Goal: Task Accomplishment & Management: Manage account settings

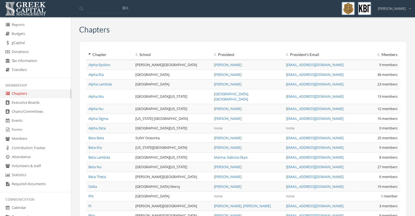
scroll to position [119, 0]
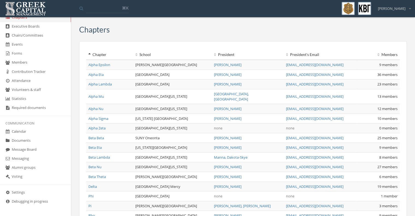
click at [25, 131] on link "Calendar" at bounding box center [35, 131] width 71 height 9
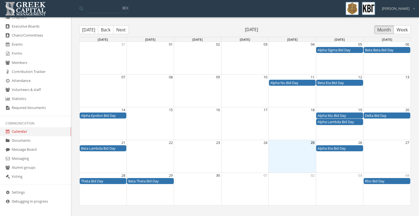
click at [108, 29] on button "Back" at bounding box center [106, 29] width 16 height 9
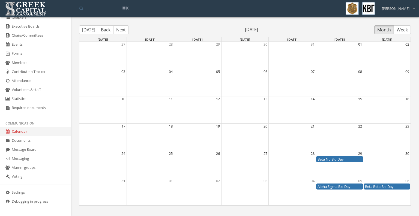
click at [108, 29] on button "Back" at bounding box center [106, 29] width 16 height 9
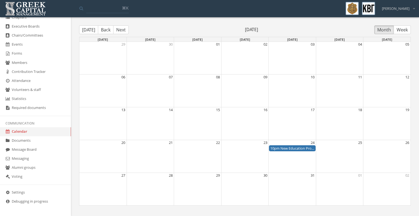
click at [109, 29] on button "Back" at bounding box center [106, 29] width 16 height 9
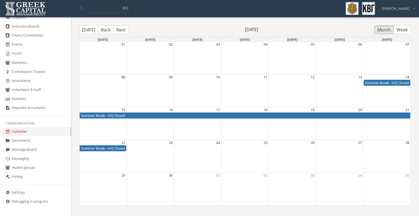
click at [109, 29] on button "Back" at bounding box center [106, 29] width 16 height 9
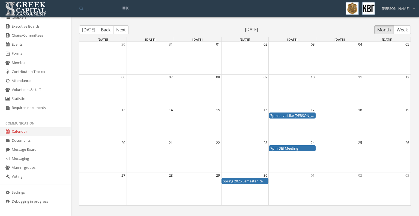
click at [109, 29] on button "Back" at bounding box center [106, 29] width 16 height 9
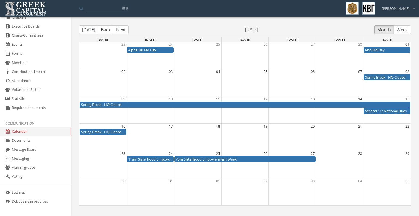
click at [109, 29] on button "Back" at bounding box center [106, 29] width 16 height 9
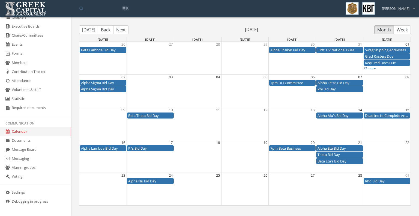
click at [109, 29] on button "Back" at bounding box center [106, 29] width 16 height 9
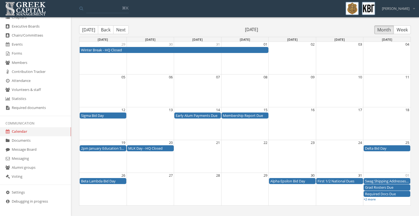
click at [125, 29] on button "Next" at bounding box center [121, 29] width 16 height 9
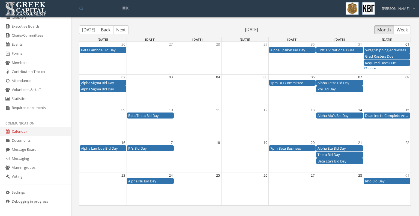
click at [105, 29] on button "Back" at bounding box center [106, 29] width 16 height 9
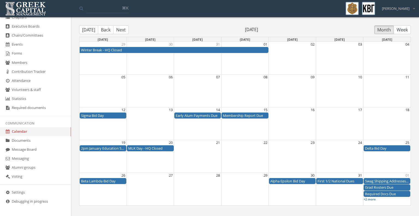
click at [121, 29] on button "Next" at bounding box center [121, 29] width 16 height 9
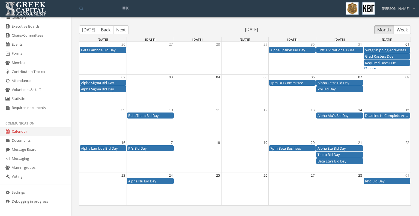
click at [105, 33] on button "Back" at bounding box center [106, 29] width 16 height 9
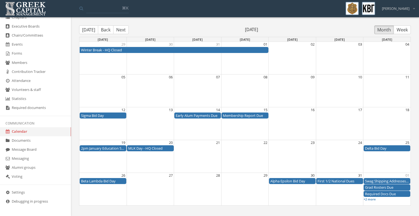
click at [116, 26] on button "Next" at bounding box center [121, 29] width 16 height 9
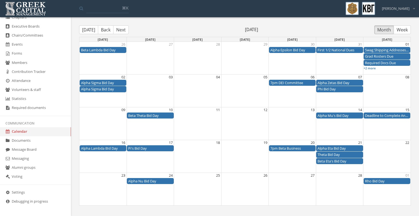
click at [122, 32] on button "Next" at bounding box center [121, 29] width 16 height 9
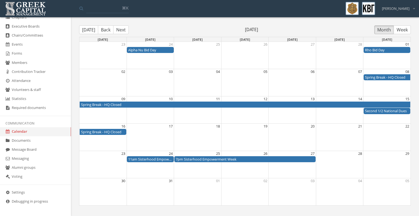
click at [104, 26] on button "Back" at bounding box center [106, 29] width 16 height 9
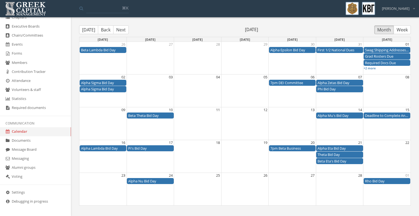
click at [104, 26] on button "Back" at bounding box center [106, 29] width 16 height 9
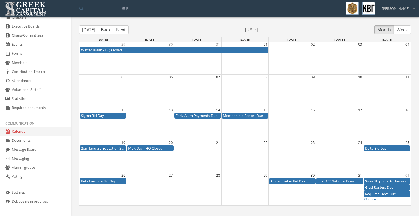
click at [27, 53] on link "Forms" at bounding box center [35, 53] width 71 height 9
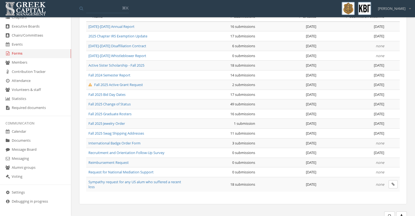
scroll to position [61, 0]
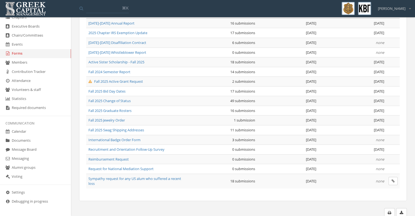
click at [146, 148] on span "Recruitment and Orientation Follow-Up Survey" at bounding box center [126, 149] width 76 height 5
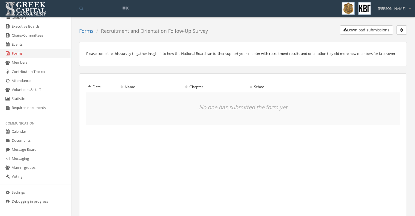
click at [403, 31] on button "button" at bounding box center [401, 29] width 10 height 9
click at [384, 44] on link "Edit form" at bounding box center [384, 41] width 40 height 8
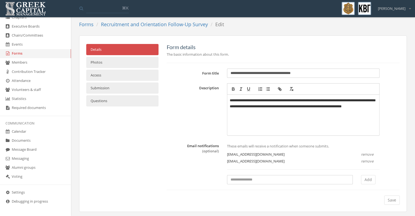
scroll to position [9, 0]
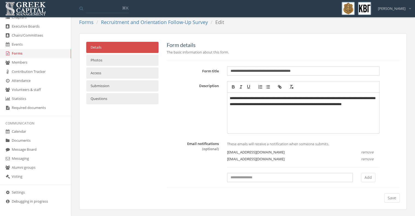
click at [124, 73] on link "Access" at bounding box center [122, 72] width 72 height 11
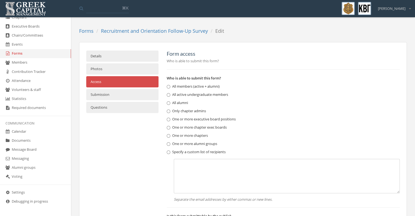
click at [125, 70] on link "Photos" at bounding box center [122, 68] width 72 height 11
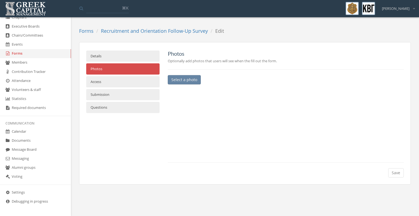
click at [118, 105] on link "Questions" at bounding box center [122, 107] width 73 height 11
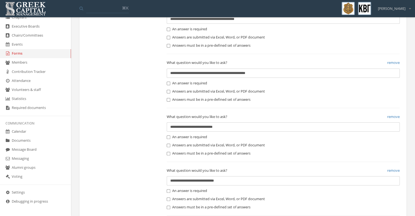
scroll to position [136, 0]
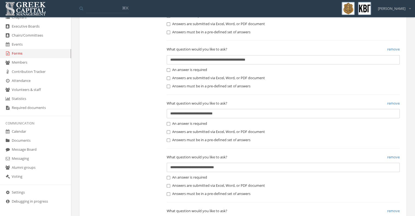
click at [183, 59] on input "**********" at bounding box center [283, 59] width 233 height 9
type input "**********"
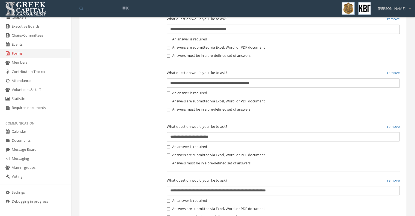
scroll to position [493, 0]
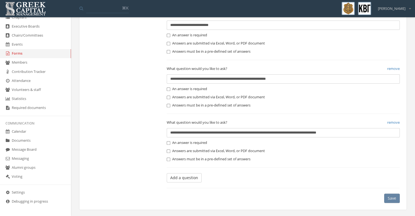
click at [393, 194] on button "Save" at bounding box center [392, 197] width 16 height 9
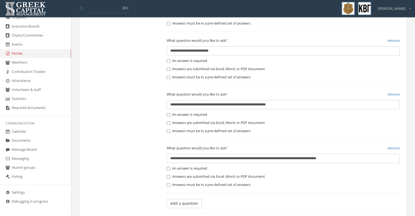
scroll to position [519, 0]
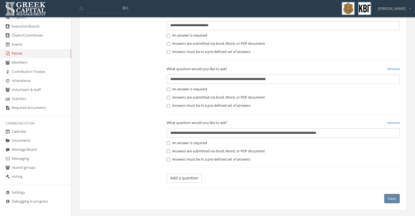
click at [394, 196] on button "Save" at bounding box center [392, 198] width 16 height 9
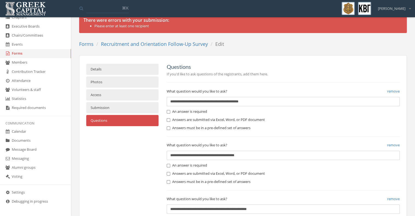
scroll to position [0, 0]
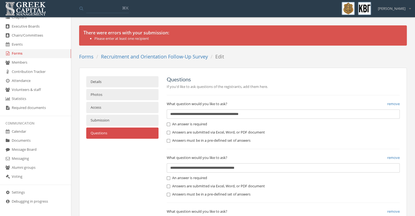
click at [131, 81] on link "Details" at bounding box center [122, 81] width 72 height 11
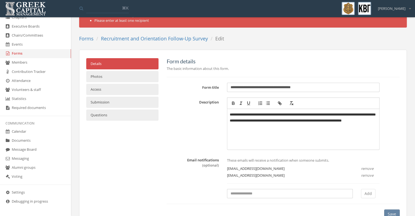
scroll to position [34, 0]
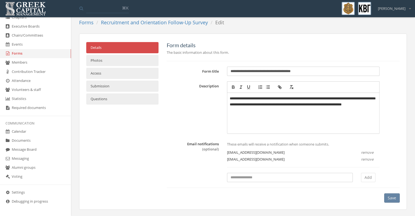
click at [244, 176] on input at bounding box center [290, 177] width 126 height 9
type input "**********"
click at [369, 177] on button "Add" at bounding box center [368, 177] width 14 height 9
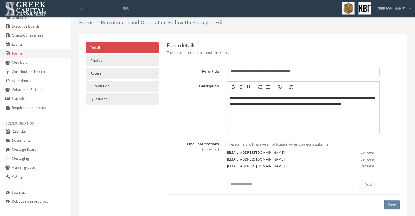
click at [394, 208] on button "Save" at bounding box center [392, 204] width 16 height 9
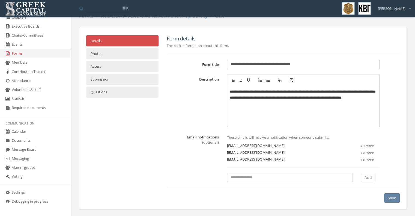
click at [133, 55] on link "Photos" at bounding box center [122, 53] width 72 height 11
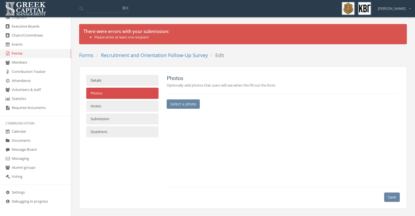
scroll to position [1, 0]
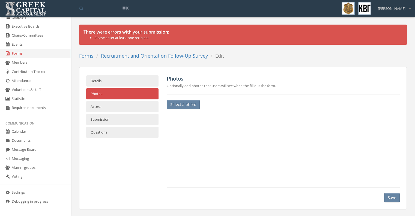
click at [113, 102] on link "Access" at bounding box center [122, 106] width 72 height 11
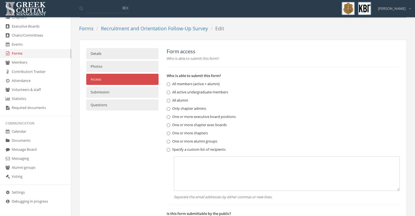
scroll to position [79, 0]
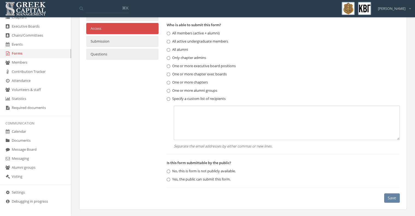
click at [392, 200] on button "Save" at bounding box center [392, 197] width 16 height 9
click at [244, 114] on textarea at bounding box center [287, 123] width 226 height 34
type textarea "**********"
click at [396, 200] on button "Save" at bounding box center [392, 197] width 16 height 9
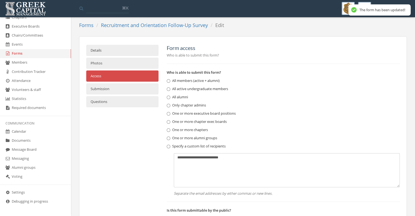
scroll to position [0, 0]
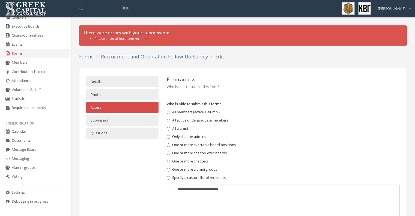
click at [102, 137] on link "Questions" at bounding box center [122, 132] width 72 height 11
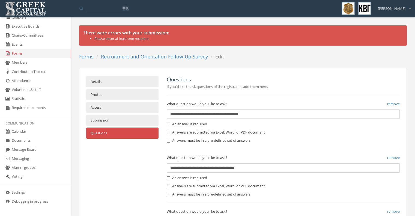
click at [134, 82] on link "Details" at bounding box center [122, 81] width 72 height 11
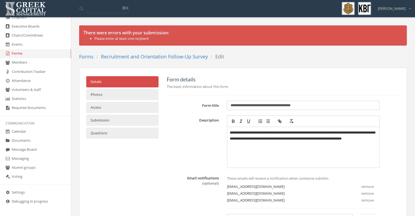
click at [182, 59] on link "Recruitment and Orientation Follow-Up Survey" at bounding box center [154, 56] width 107 height 7
